Goal: Navigation & Orientation: Find specific page/section

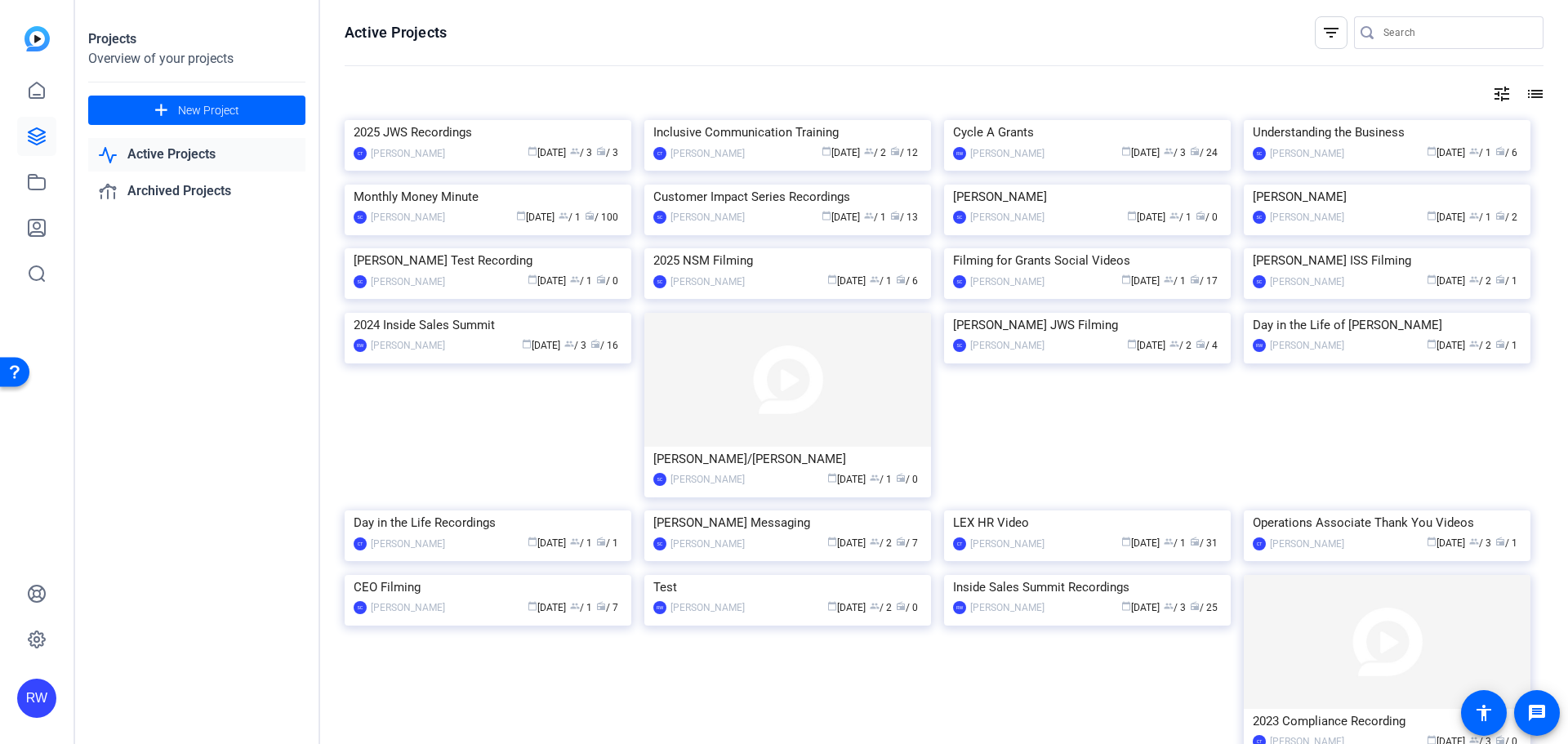
click at [42, 33] on img at bounding box center [36, 38] width 25 height 25
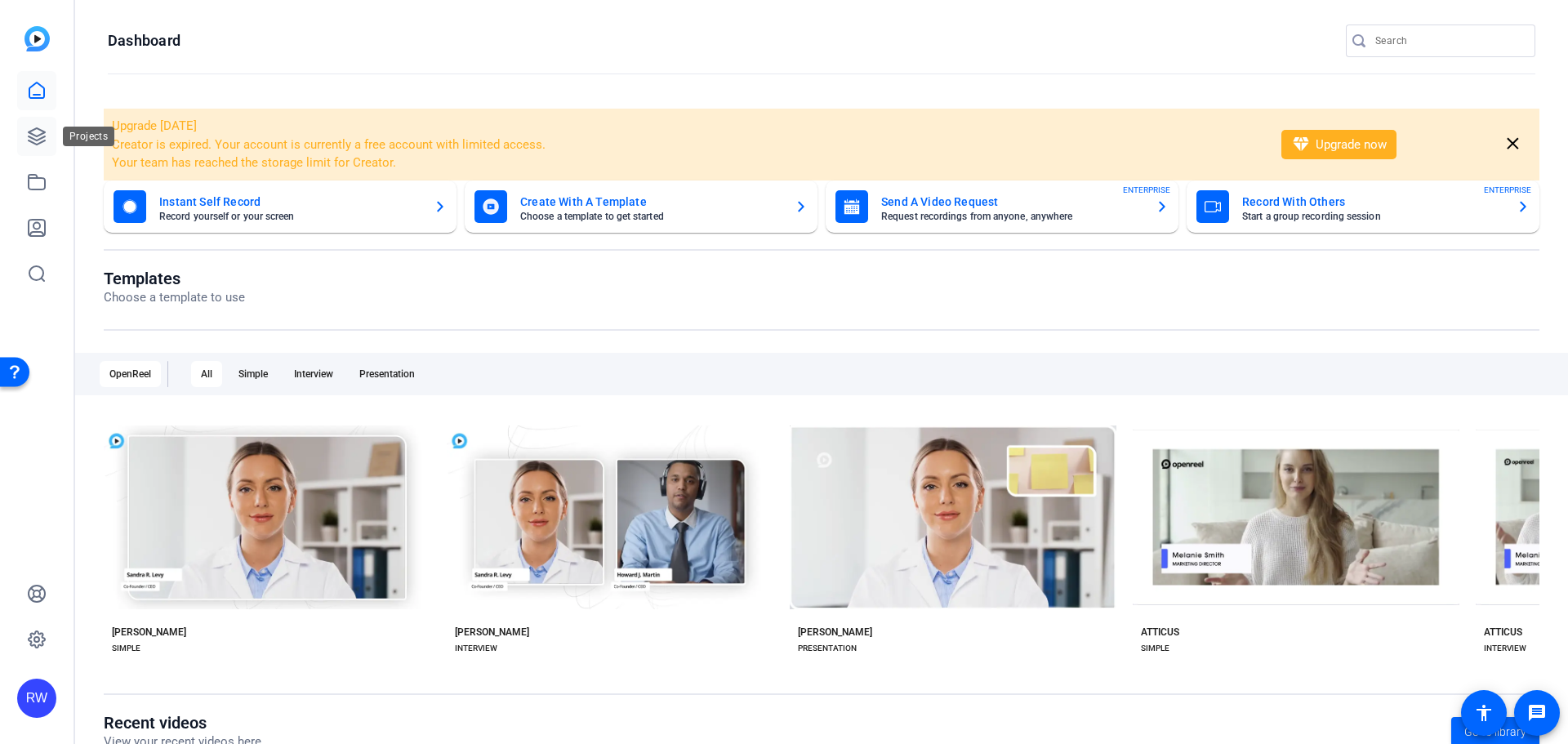
click at [42, 143] on icon at bounding box center [37, 137] width 17 height 17
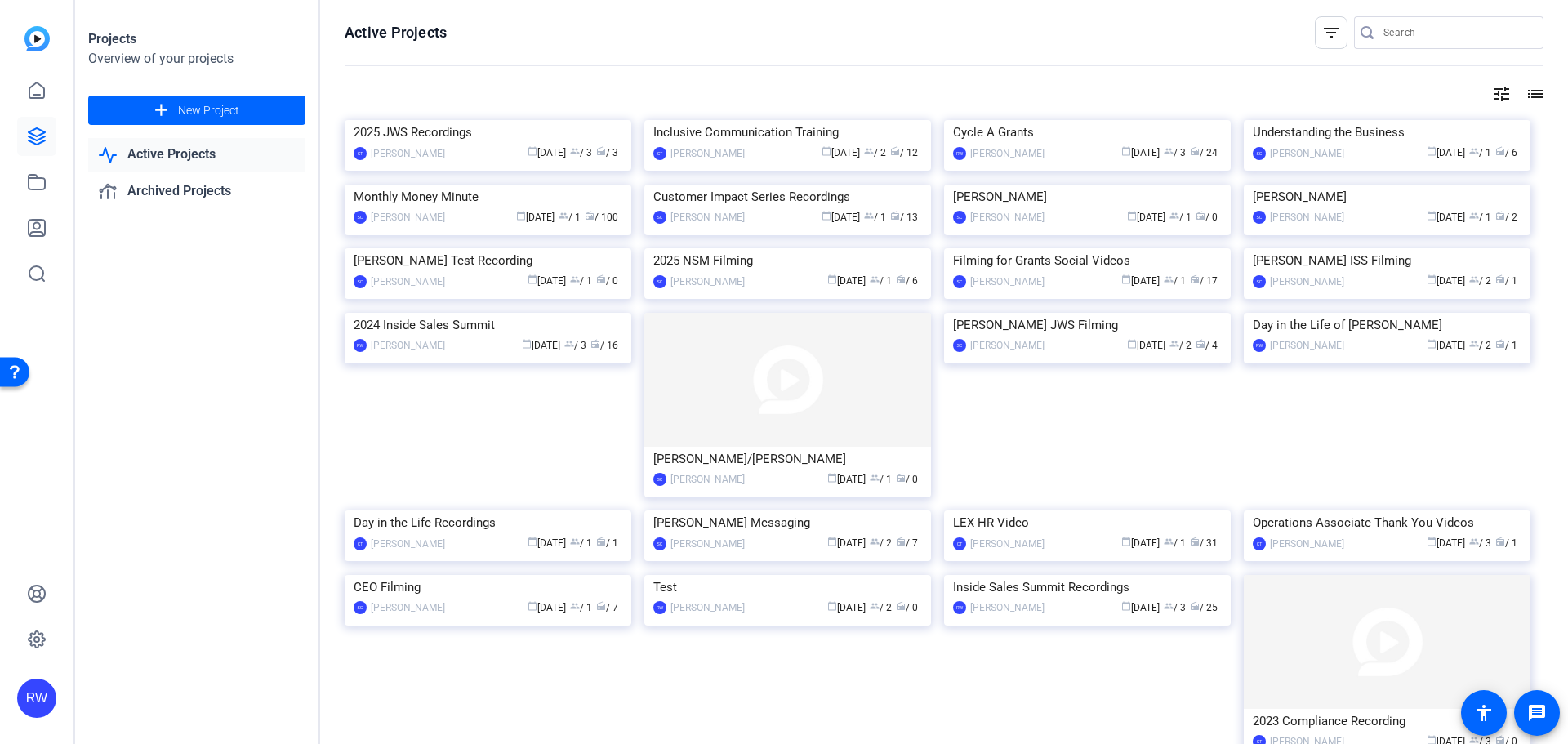
click at [46, 48] on img at bounding box center [36, 38] width 25 height 25
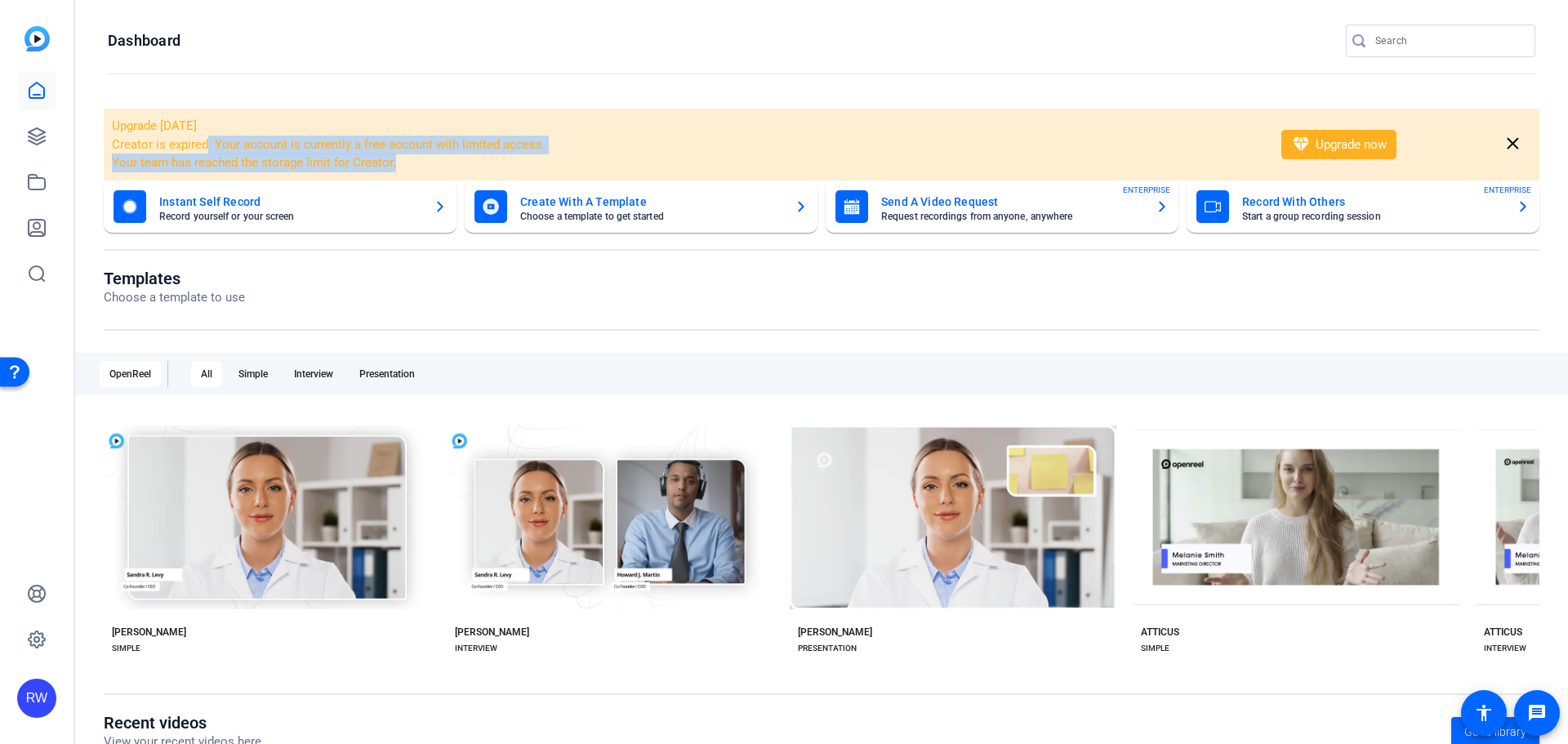
drag, startPoint x: 206, startPoint y: 143, endPoint x: 413, endPoint y: 167, distance: 208.4
click at [413, 167] on ul "Creator is expired. Your account is currently a free account with limited acces…" at bounding box center [685, 154] width 1148 height 37
drag, startPoint x: 456, startPoint y: 157, endPoint x: 424, endPoint y: 157, distance: 32.0
click at [454, 157] on li "Your team has reached the storage limit for Creator." at bounding box center [685, 163] width 1148 height 19
click at [409, 158] on li "Your team has reached the storage limit for Creator." at bounding box center [685, 163] width 1148 height 19
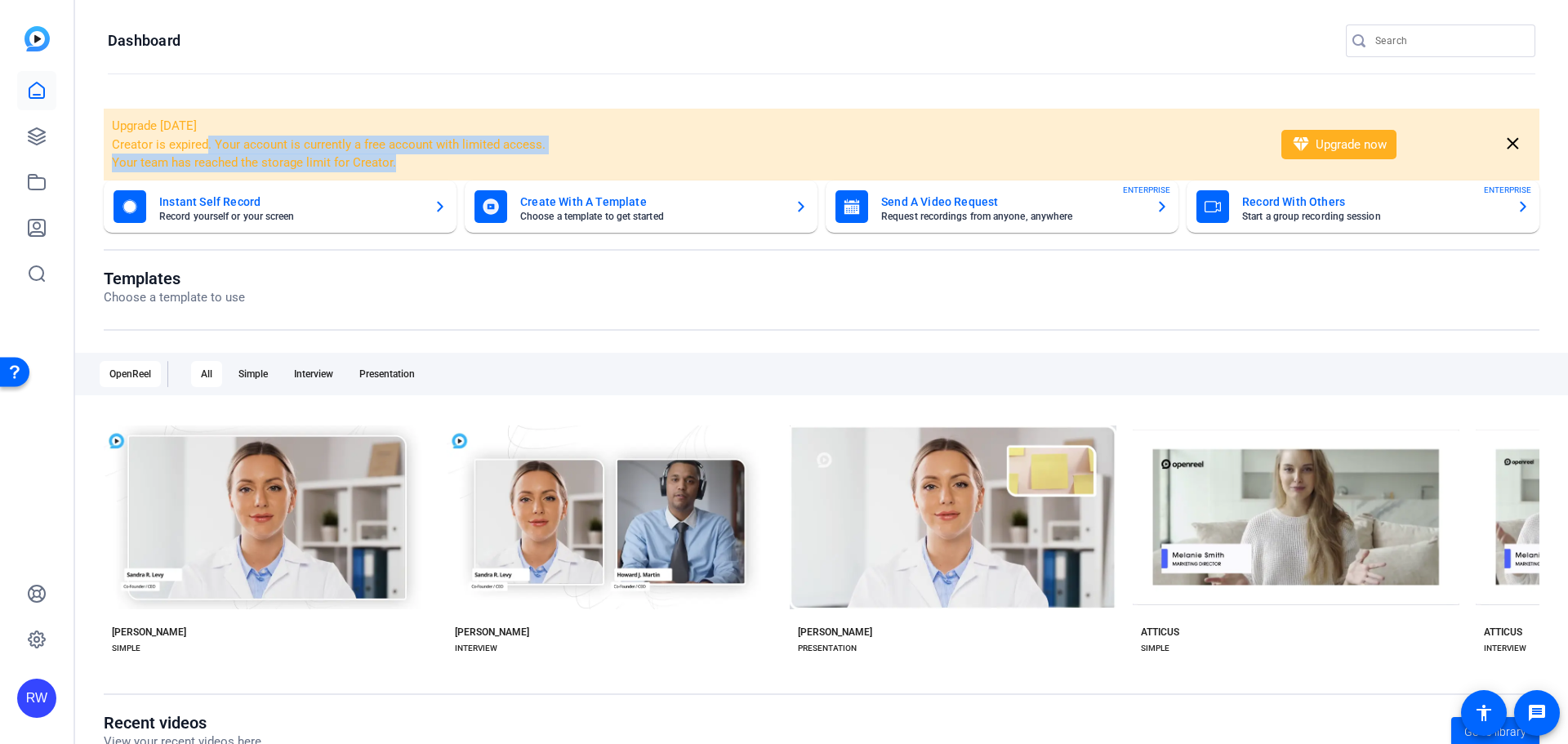
click at [393, 160] on li "Your team has reached the storage limit for Creator." at bounding box center [685, 163] width 1148 height 19
drag, startPoint x: 395, startPoint y: 165, endPoint x: 284, endPoint y: 147, distance: 112.4
click at [279, 150] on ul "Creator is expired. Your account is currently a free account with limited acces…" at bounding box center [685, 154] width 1148 height 37
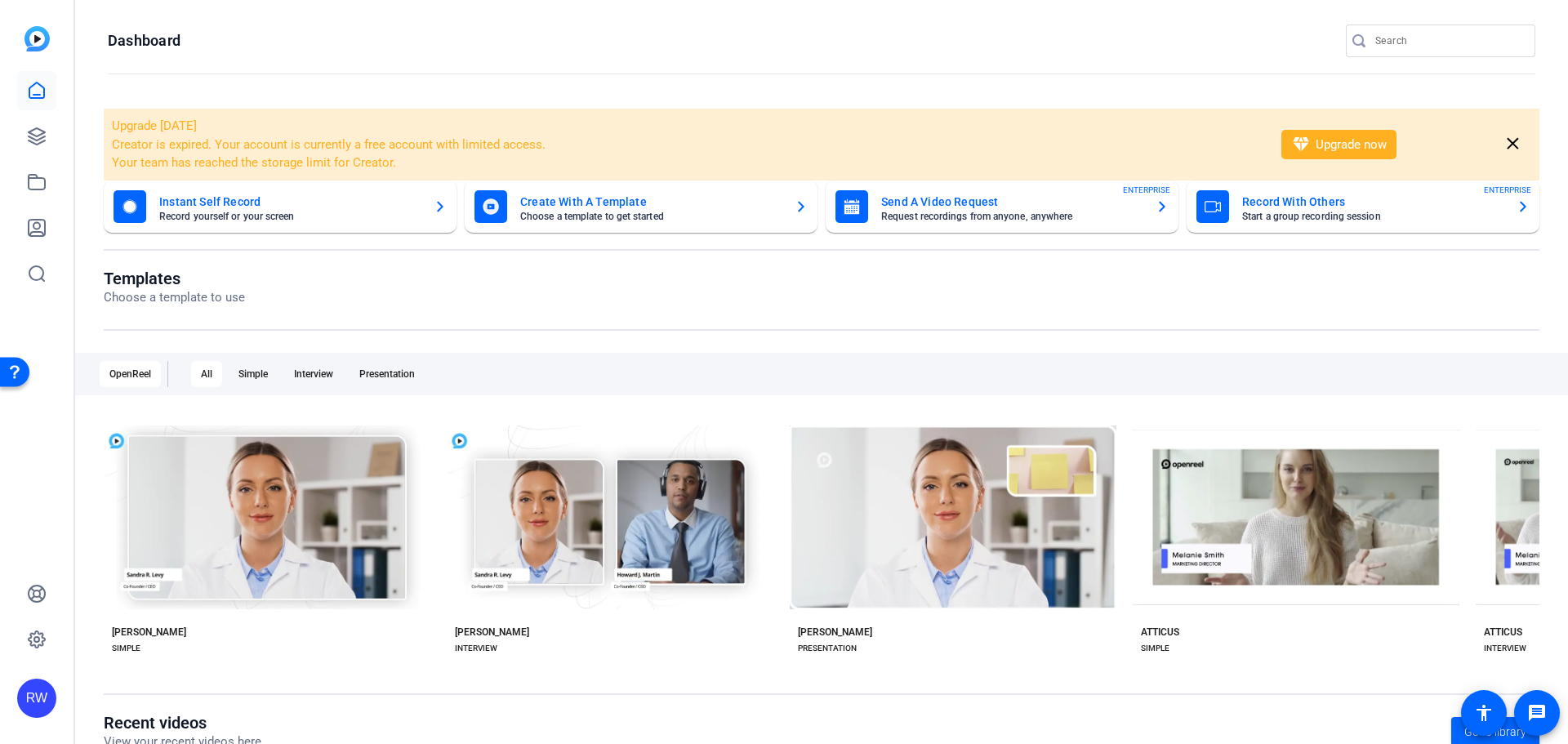
click at [850, 295] on openreel-page-title "Templates Choose a template to use" at bounding box center [822, 287] width 1435 height 38
drag, startPoint x: 123, startPoint y: 144, endPoint x: 391, endPoint y: 143, distance: 268.0
click at [391, 143] on li "Creator is expired. Your account is currently a free account with limited acces…" at bounding box center [685, 145] width 1148 height 19
click at [413, 159] on li "Your team has reached the storage limit for Creator." at bounding box center [685, 163] width 1148 height 19
click at [411, 167] on li "Your team has reached the storage limit for Creator." at bounding box center [685, 163] width 1148 height 19
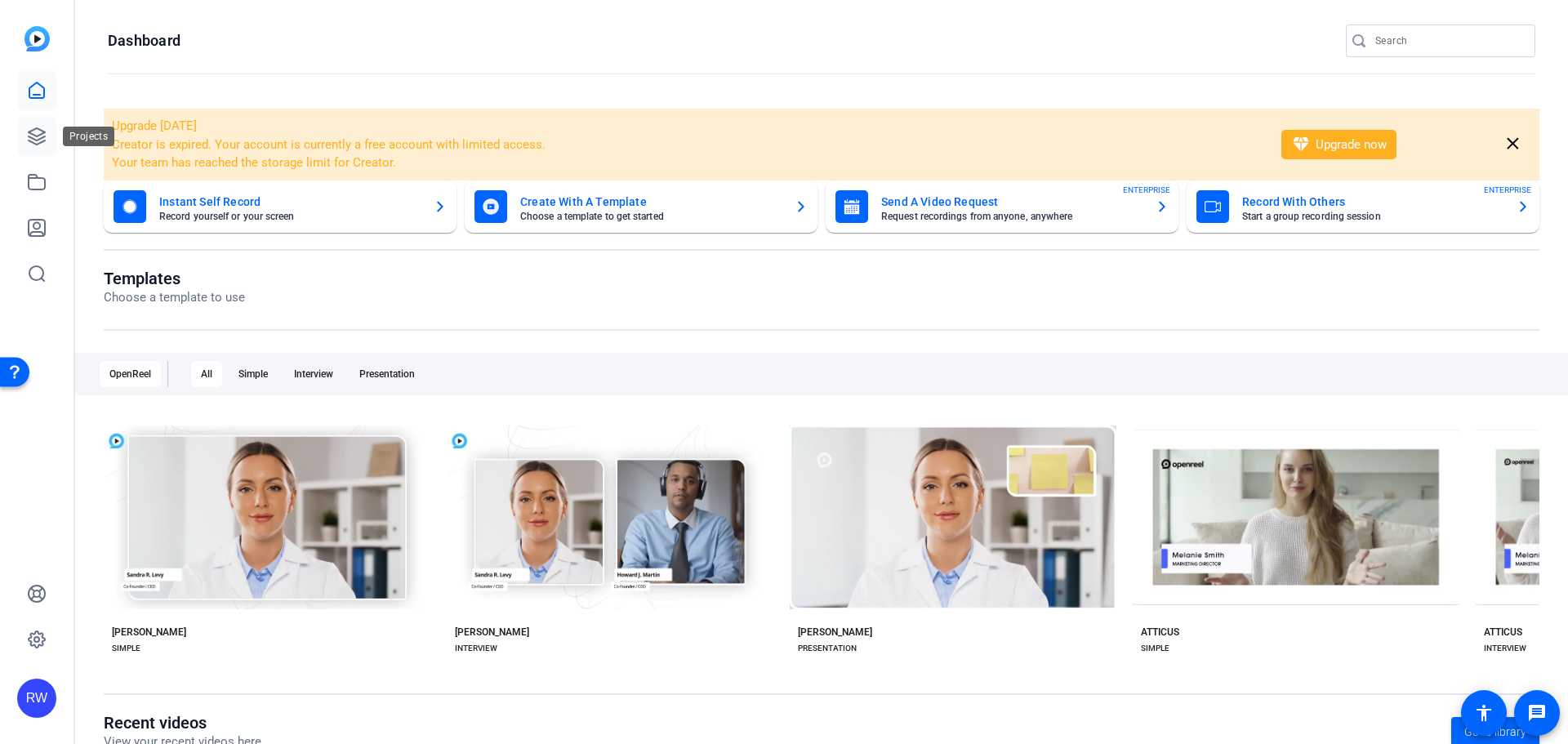
click at [31, 140] on icon at bounding box center [37, 137] width 17 height 17
